Goal: Navigation & Orientation: Find specific page/section

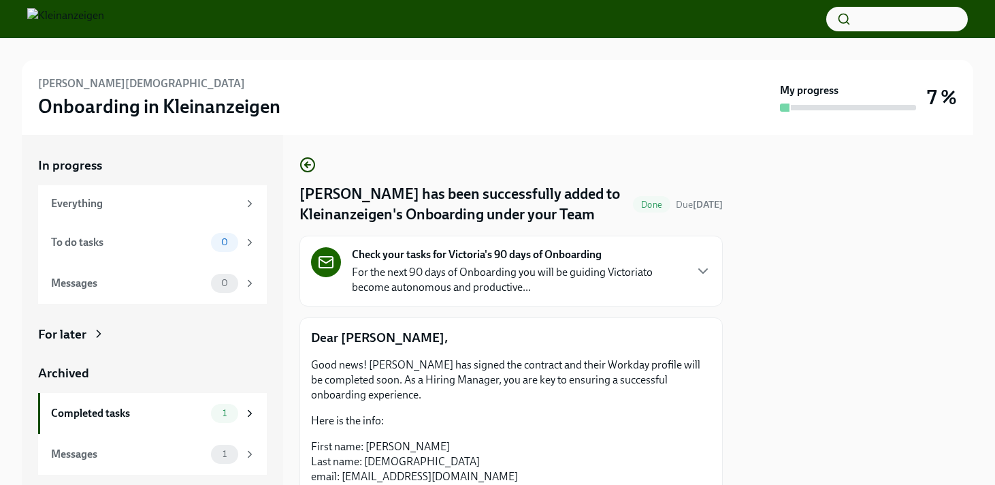
click at [942, 266] on div at bounding box center [856, 310] width 234 height 350
click at [905, 213] on div at bounding box center [856, 310] width 234 height 350
drag, startPoint x: 866, startPoint y: 210, endPoint x: 866, endPoint y: 282, distance: 72.2
click at [866, 282] on div at bounding box center [856, 310] width 234 height 350
click at [176, 410] on div "Completed tasks" at bounding box center [128, 413] width 155 height 15
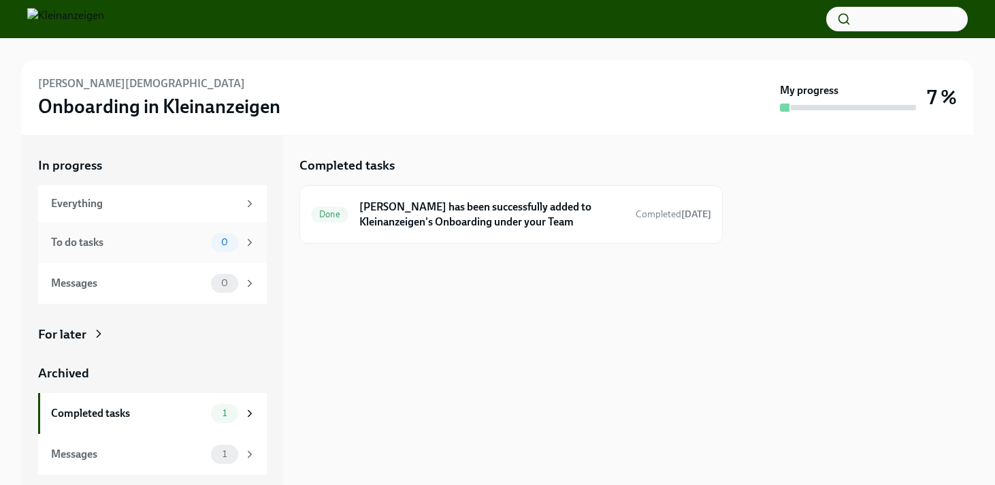
click at [201, 240] on div "To do tasks" at bounding box center [128, 242] width 155 height 15
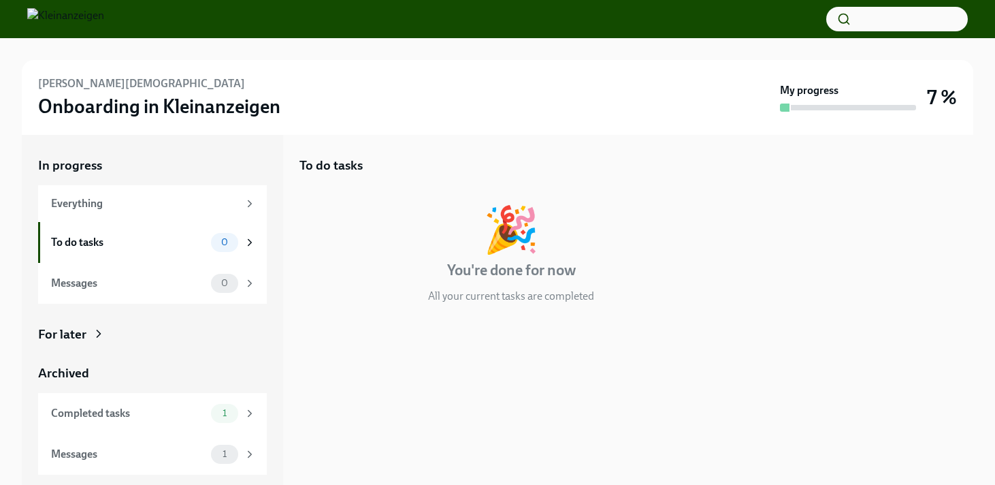
click at [824, 99] on div "My progress" at bounding box center [848, 97] width 136 height 29
